Goal: Task Accomplishment & Management: Use online tool/utility

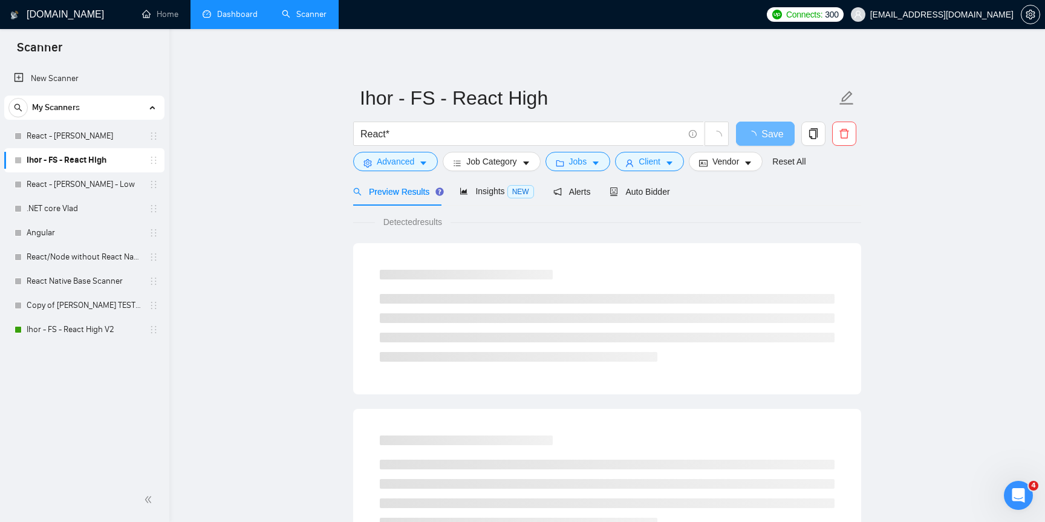
click at [228, 17] on link "Dashboard" at bounding box center [230, 14] width 55 height 10
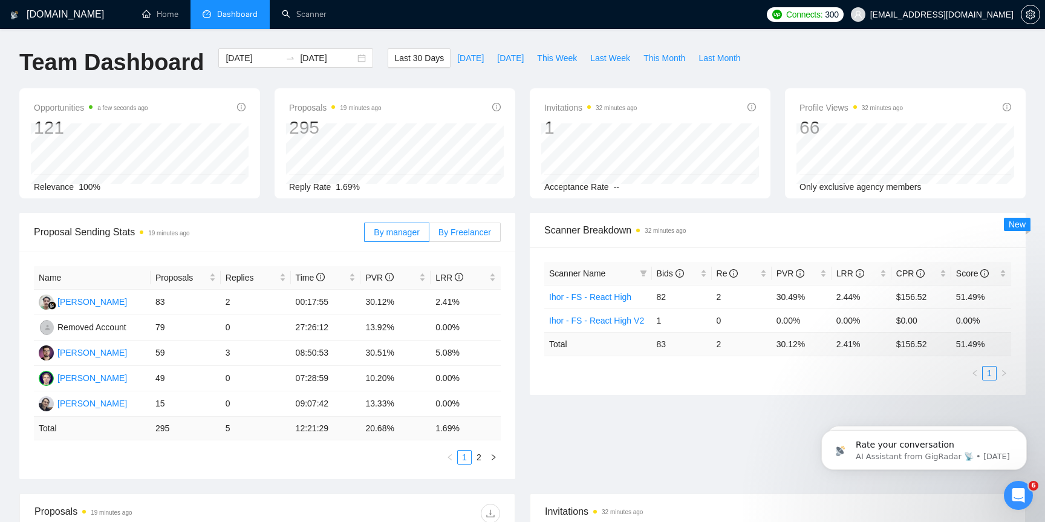
click at [473, 240] on label "By Freelancer" at bounding box center [464, 231] width 71 height 19
click at [429, 235] on input "By Freelancer" at bounding box center [429, 235] width 0 height 0
click at [223, 325] on td "0" at bounding box center [256, 327] width 70 height 25
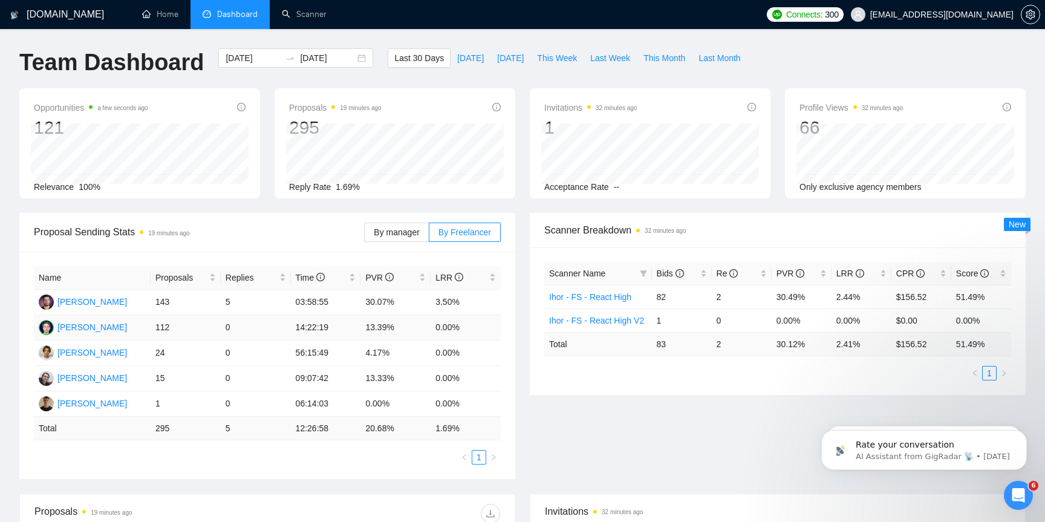
click at [238, 326] on td "0" at bounding box center [256, 327] width 70 height 25
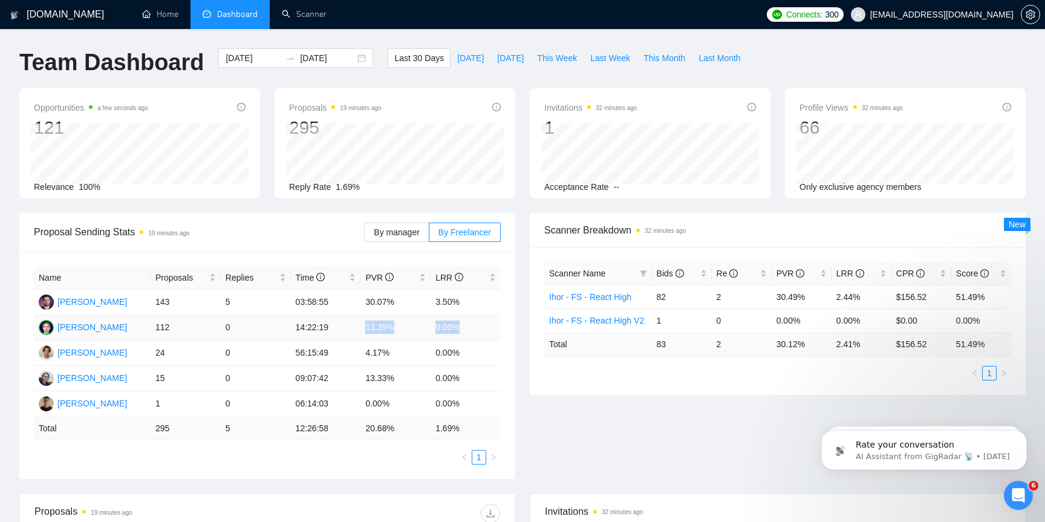
drag, startPoint x: 473, startPoint y: 325, endPoint x: 355, endPoint y: 326, distance: 117.9
click at [355, 326] on tr "[PERSON_NAME] 112 0 14:22:19 13.39% 0.00%" at bounding box center [267, 327] width 467 height 25
click at [358, 326] on td "14:22:19" at bounding box center [326, 327] width 70 height 25
click at [154, 19] on link "Home" at bounding box center [160, 14] width 36 height 10
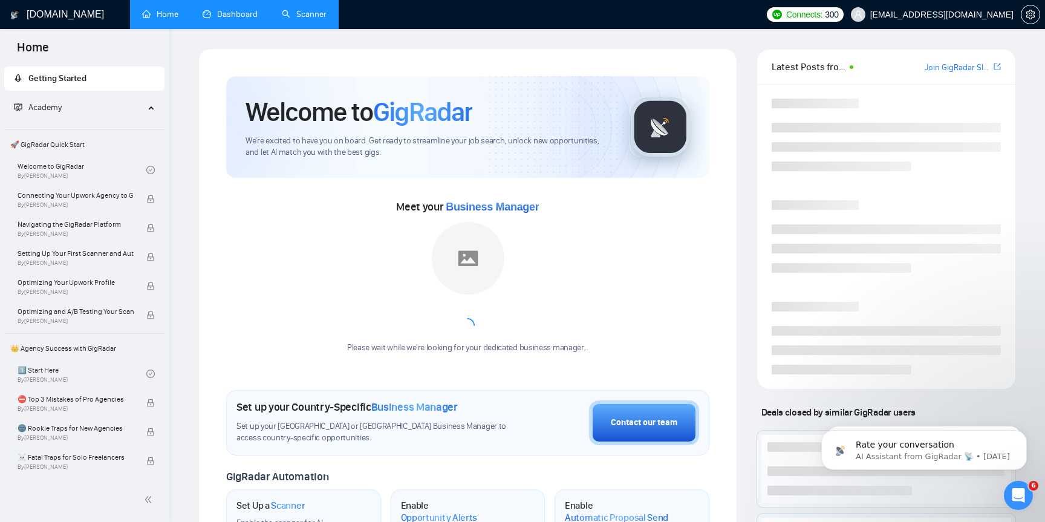
click at [319, 10] on link "Scanner" at bounding box center [304, 14] width 45 height 10
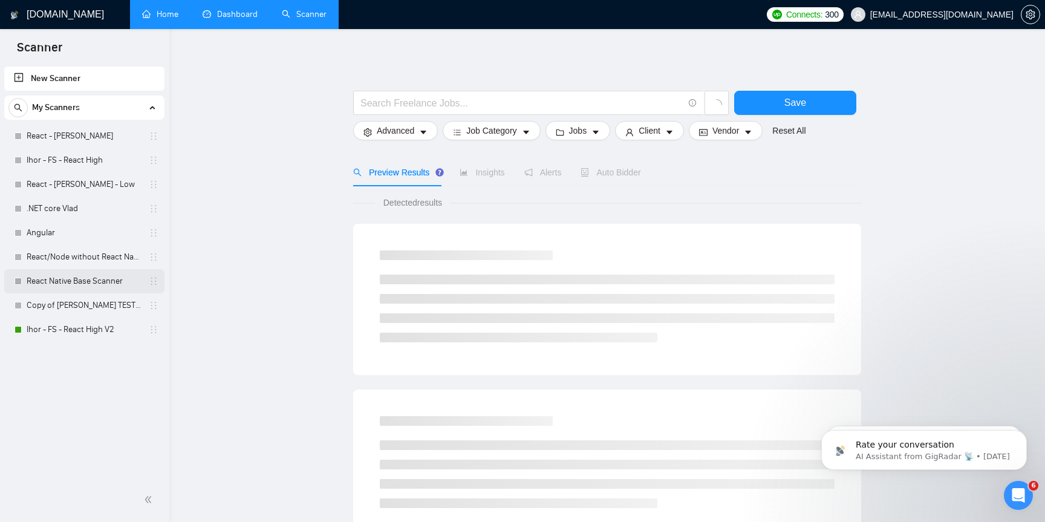
click at [82, 281] on link "React Native Base Scanner" at bounding box center [84, 281] width 115 height 24
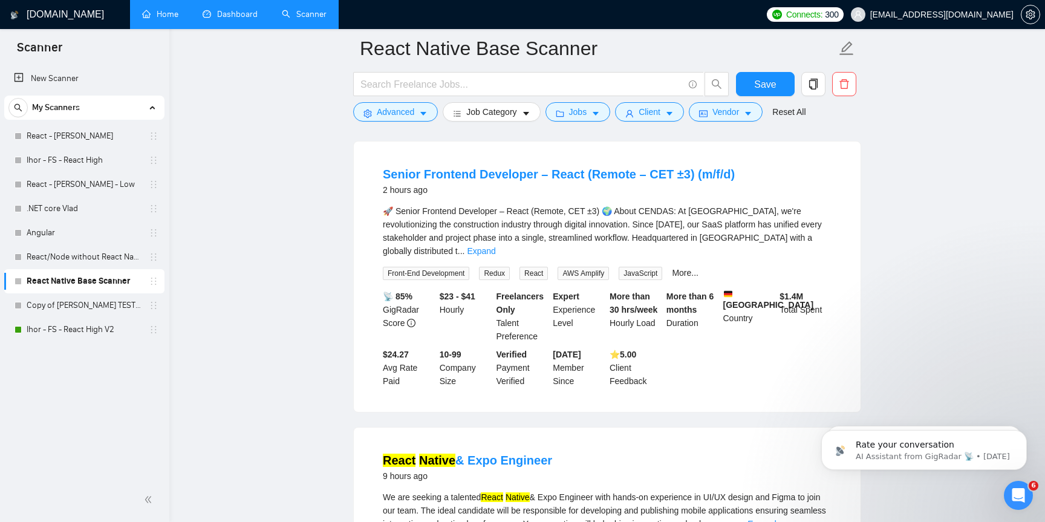
scroll to position [129, 0]
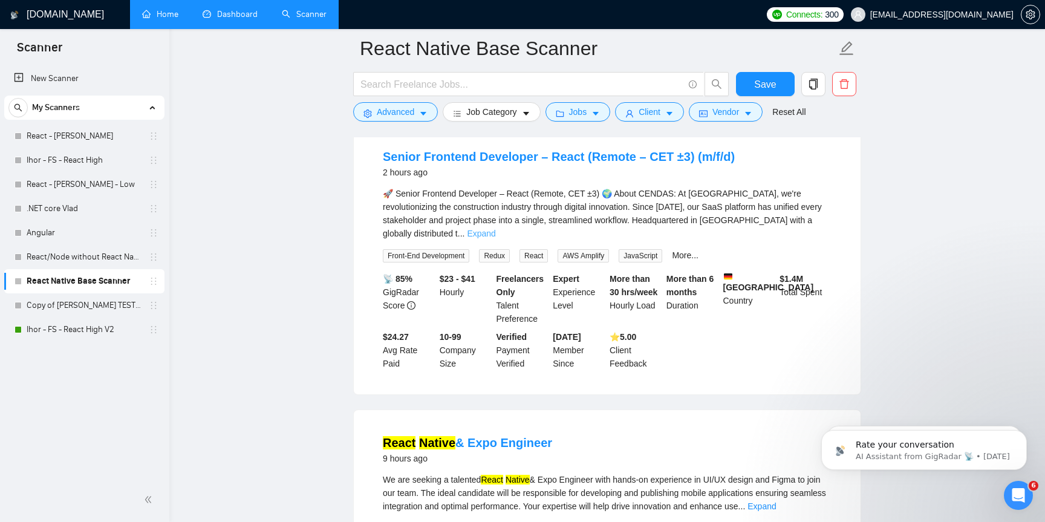
click at [495, 229] on link "Expand" at bounding box center [481, 234] width 28 height 10
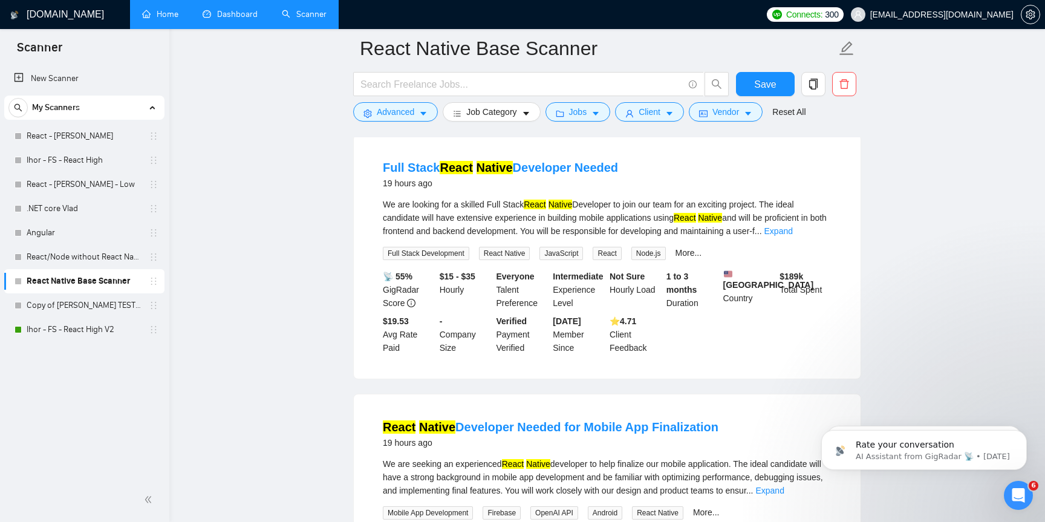
scroll to position [1558, 0]
